Goal: Find specific page/section: Find specific page/section

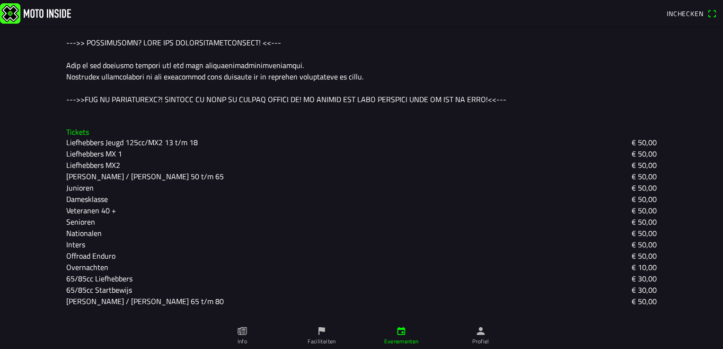
scroll to position [534, 0]
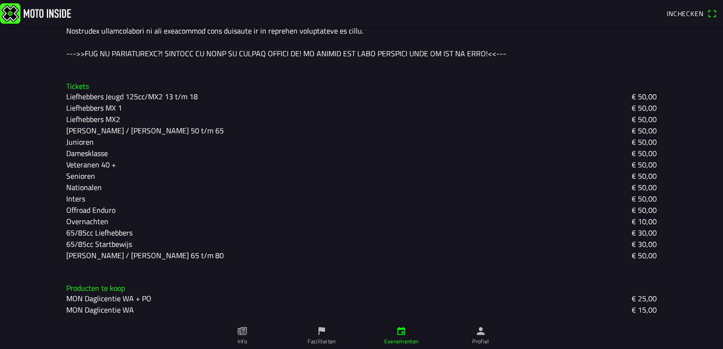
click at [38, 11] on img at bounding box center [35, 13] width 71 height 20
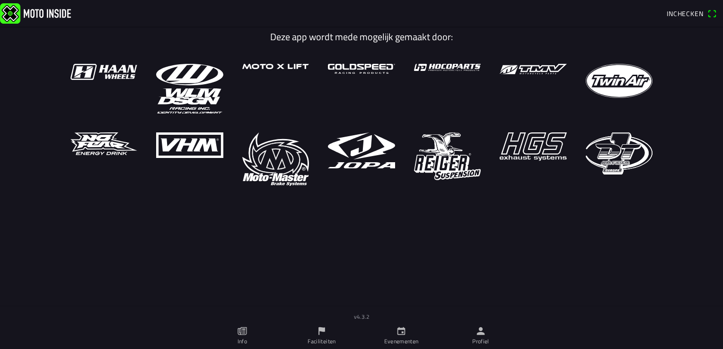
click at [330, 342] on ion-label "Faciliteiten" at bounding box center [321, 341] width 28 height 9
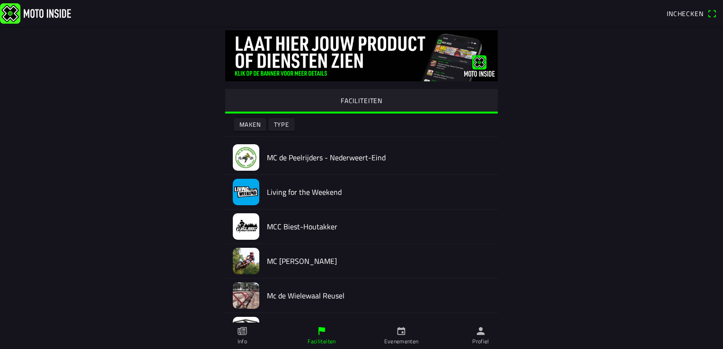
click at [378, 335] on link "Evenementen" at bounding box center [400, 336] width 79 height 26
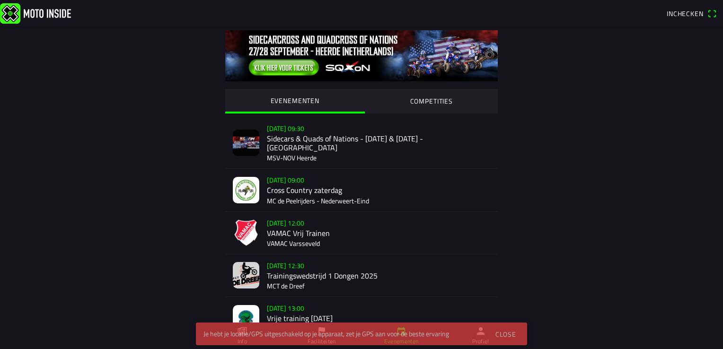
click at [432, 108] on button "COMPETITIES" at bounding box center [431, 101] width 133 height 24
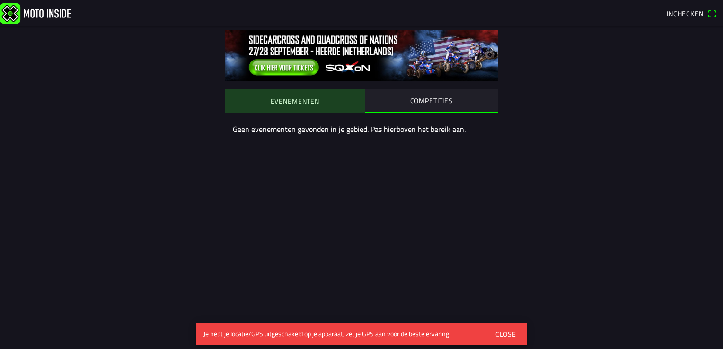
click at [339, 101] on button "EVENEMENTEN" at bounding box center [295, 101] width 140 height 24
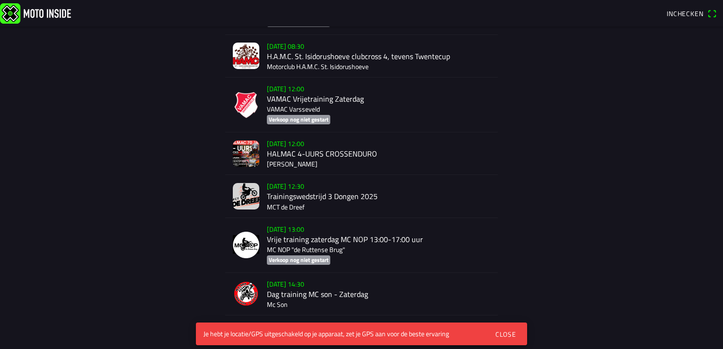
scroll to position [1698, 0]
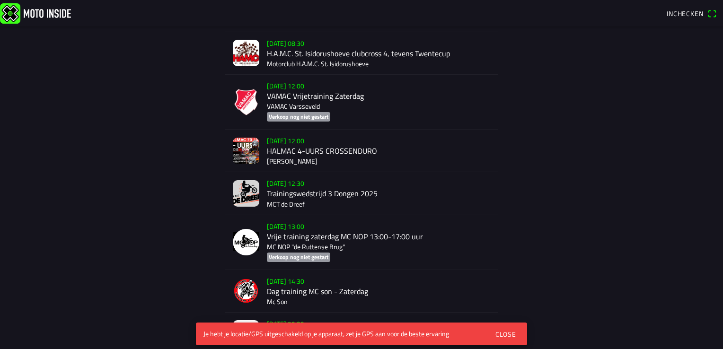
click at [374, 336] on div "Je hebt je locatie/GPS uitgeschakeld op je apparaat, zet je GPS aan voor de bes…" at bounding box center [341, 333] width 277 height 9
click at [502, 336] on div "Close" at bounding box center [505, 334] width 21 height 10
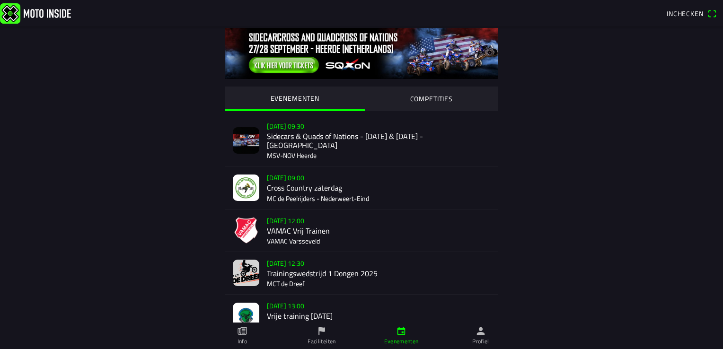
scroll to position [0, 0]
